Goal: Participate in discussion

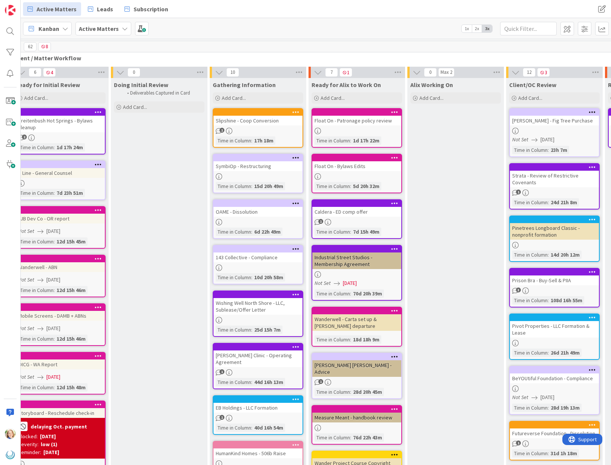
scroll to position [0, 17]
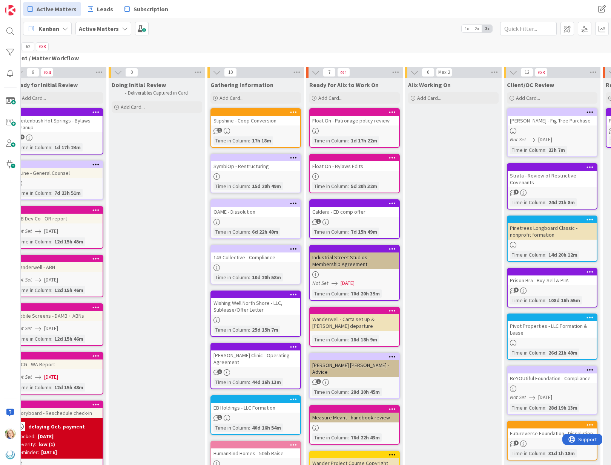
click at [257, 109] on div at bounding box center [255, 112] width 89 height 7
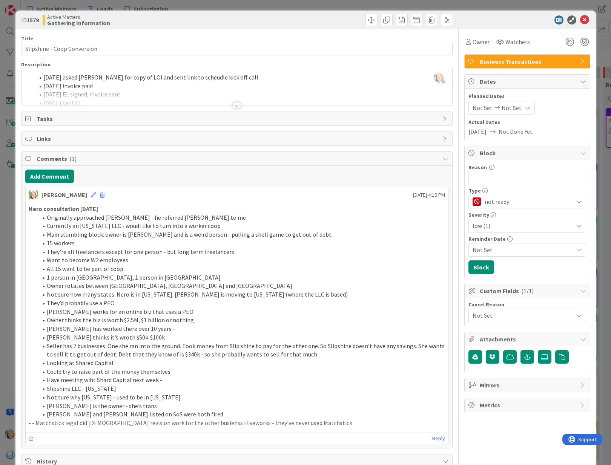
click at [41, 80] on div "[PERSON_NAME] just joined [DATE] asked [PERSON_NAME] for copy of LOI and sent l…" at bounding box center [236, 86] width 431 height 37
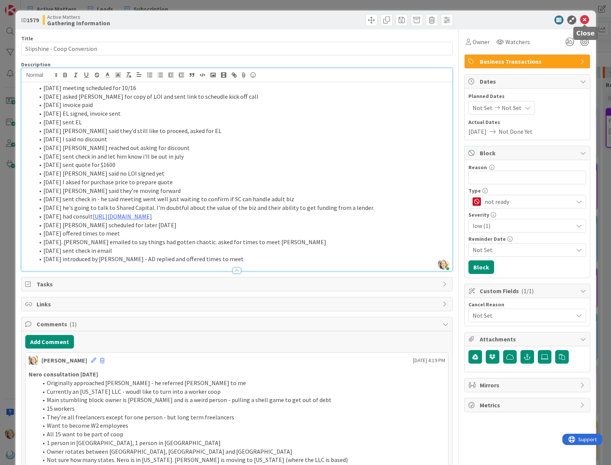
click at [581, 20] on icon at bounding box center [584, 19] width 9 height 9
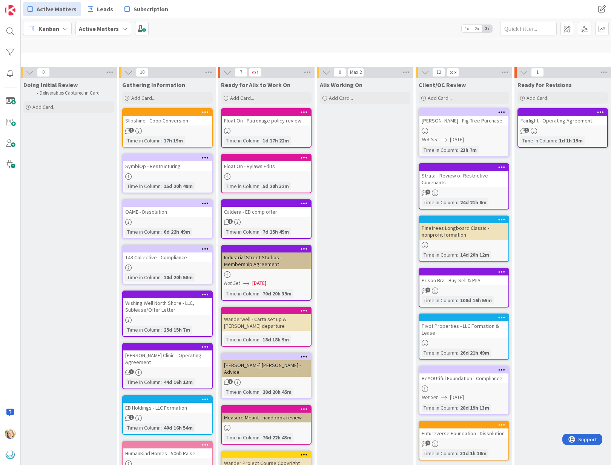
scroll to position [0, 106]
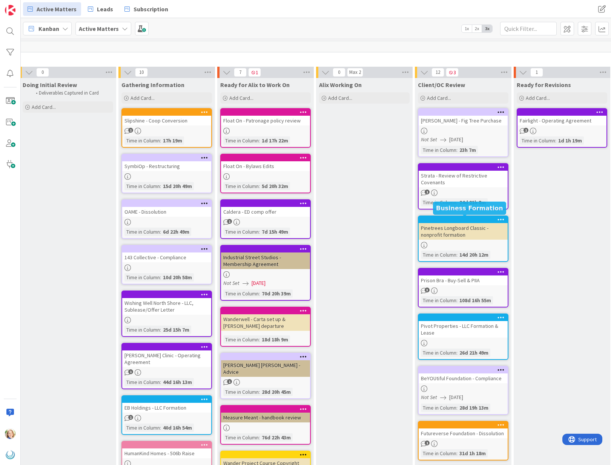
click at [454, 218] on div at bounding box center [465, 219] width 86 height 5
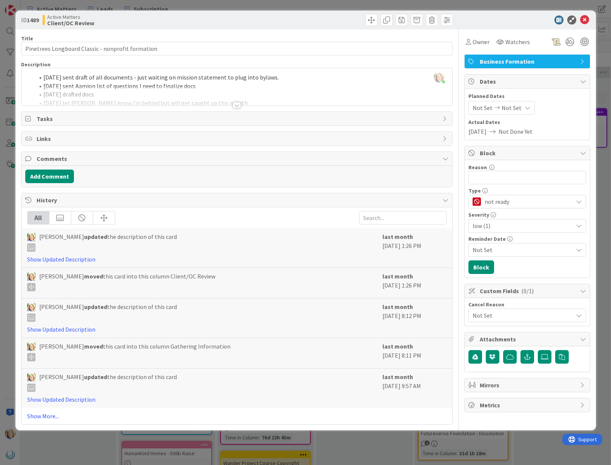
click at [43, 78] on div "[PERSON_NAME] just joined [DATE] sent draft of all documents - just waiting on …" at bounding box center [236, 86] width 431 height 37
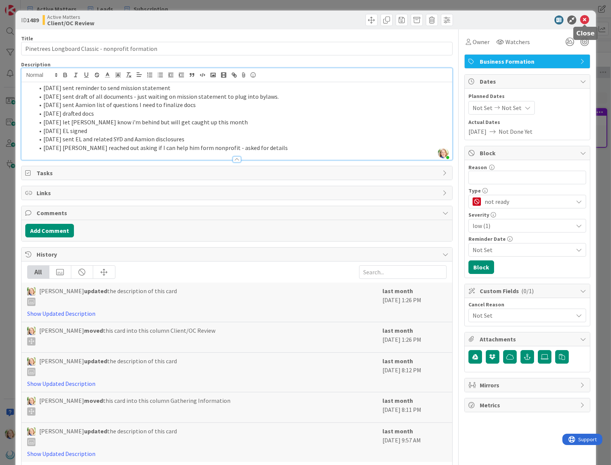
click at [584, 19] on icon at bounding box center [584, 19] width 9 height 9
